Goal: Task Accomplishment & Management: Complete application form

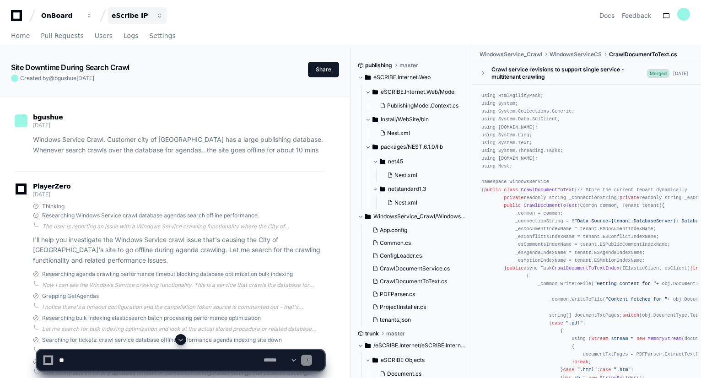
click at [81, 14] on div "eScribe IP" at bounding box center [60, 15] width 39 height 9
click at [92, 17] on span "button" at bounding box center [89, 15] width 6 height 6
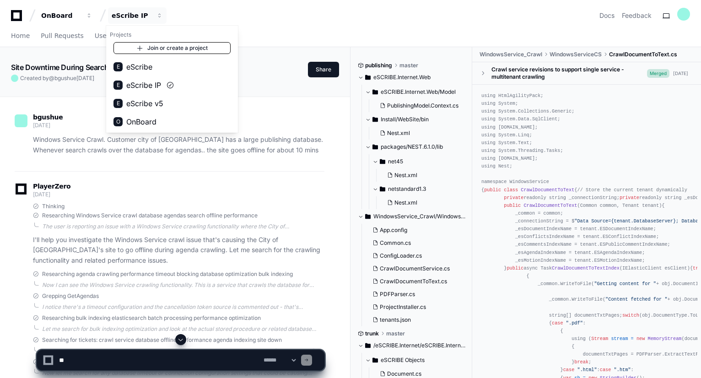
click at [140, 44] on span at bounding box center [139, 47] width 7 height 7
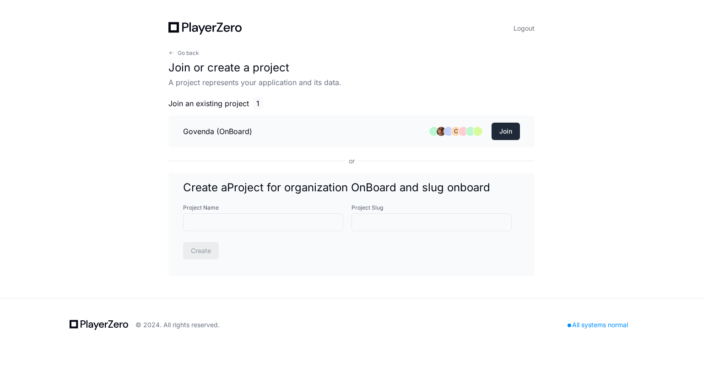
click at [510, 126] on button "Join" at bounding box center [506, 131] width 28 height 17
